Goal: Information Seeking & Learning: Learn about a topic

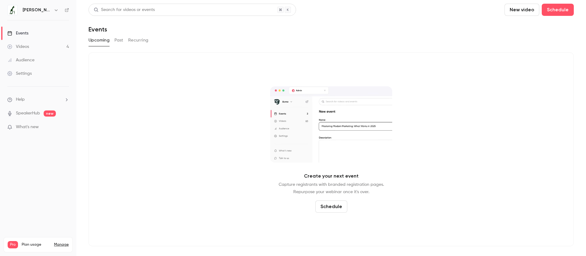
click at [54, 47] on link "Videos 4" at bounding box center [38, 46] width 76 height 13
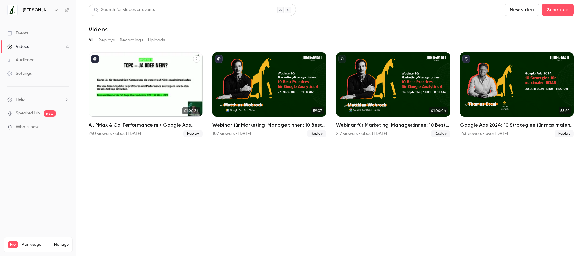
click at [146, 125] on h2 "AI, PMax & Co: Performance mit Google Ads maximieren" at bounding box center [146, 124] width 114 height 7
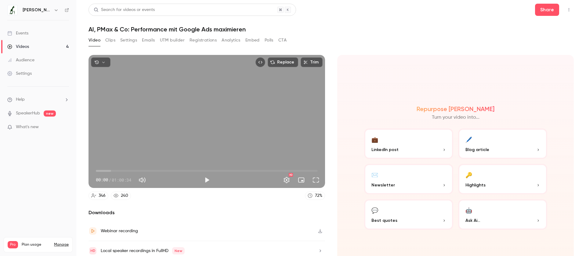
click at [151, 42] on button "Emails" at bounding box center [148, 40] width 13 height 10
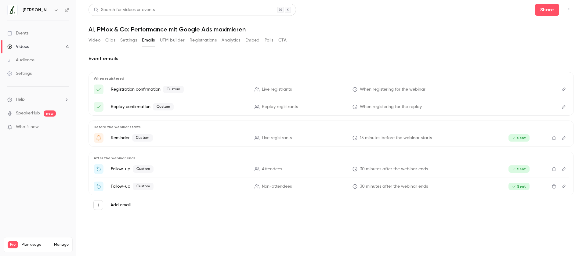
click at [205, 40] on button "Registrations" at bounding box center [203, 40] width 27 height 10
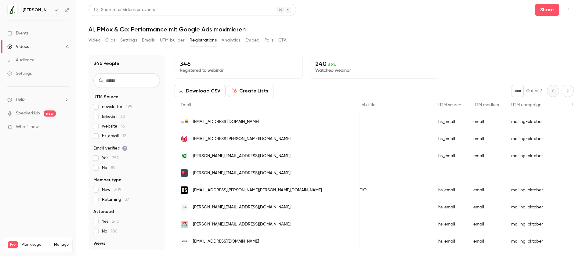
scroll to position [0, 412]
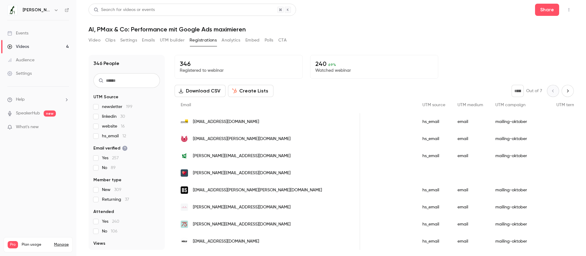
click at [267, 124] on div "[EMAIL_ADDRESS][DOMAIN_NAME]" at bounding box center [268, 121] width 186 height 17
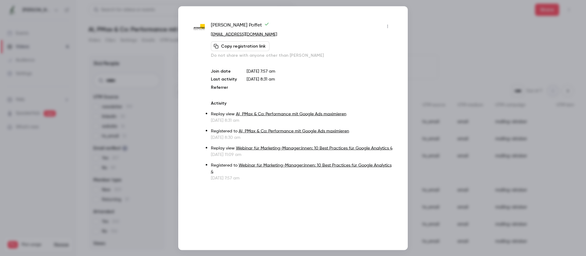
click at [447, 41] on div at bounding box center [293, 128] width 586 height 256
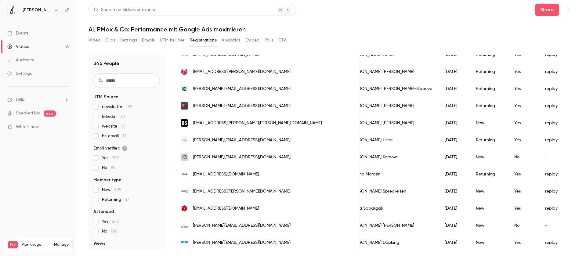
scroll to position [0, 17]
